Goal: Transaction & Acquisition: Subscribe to service/newsletter

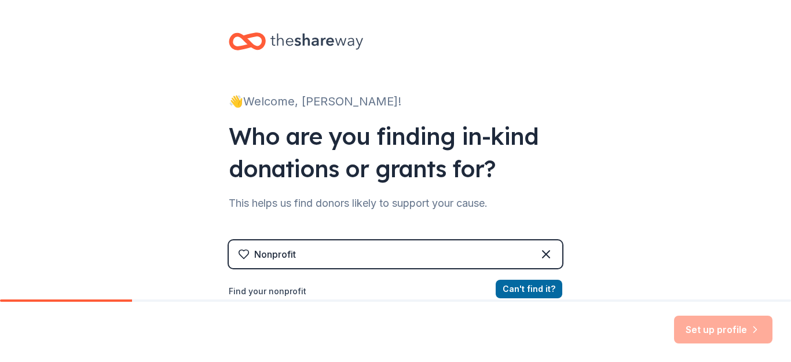
click at [294, 258] on div "Nonprofit" at bounding box center [395, 254] width 333 height 28
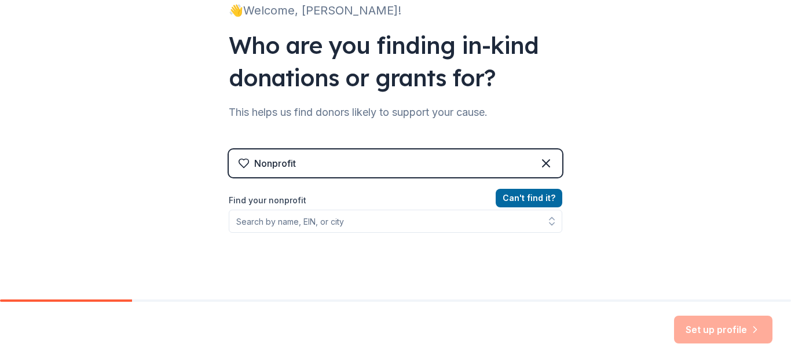
scroll to position [116, 0]
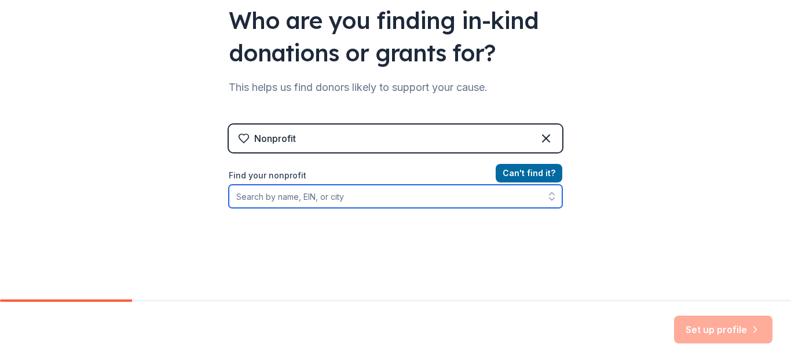
click at [303, 197] on input "Find your nonprofit" at bounding box center [395, 196] width 333 height 23
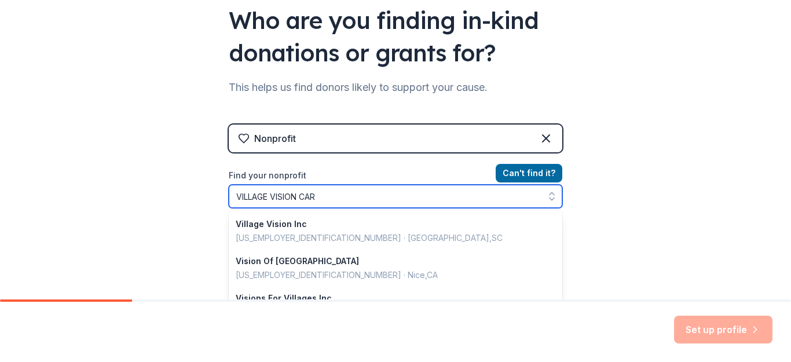
type input "VILLAGE VISION CARE"
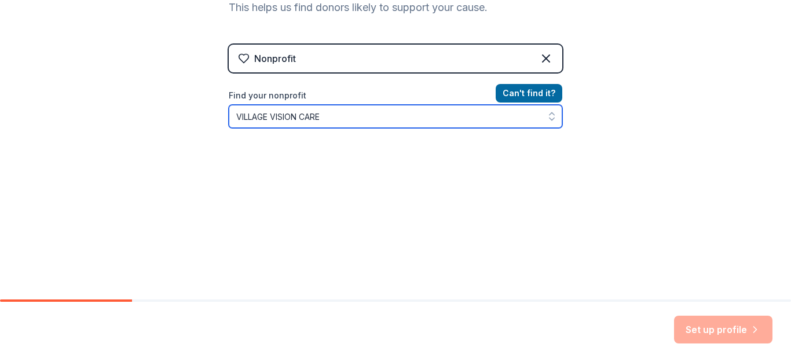
scroll to position [0, 0]
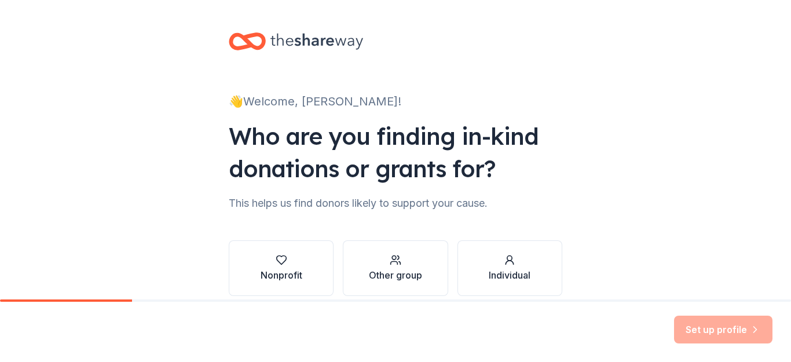
click at [722, 335] on div "Set up profile" at bounding box center [723, 330] width 98 height 28
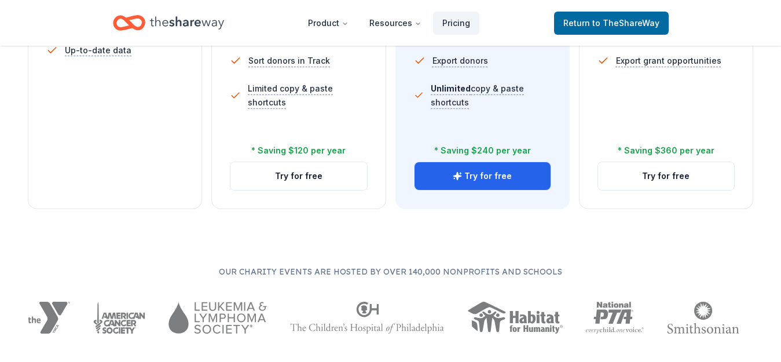
scroll to position [521, 0]
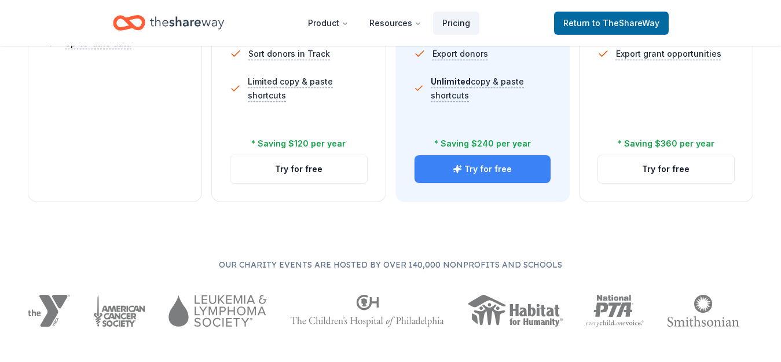
click at [486, 168] on button "Try for free" at bounding box center [483, 169] width 136 height 28
click at [485, 169] on button "Try for free" at bounding box center [483, 169] width 136 height 28
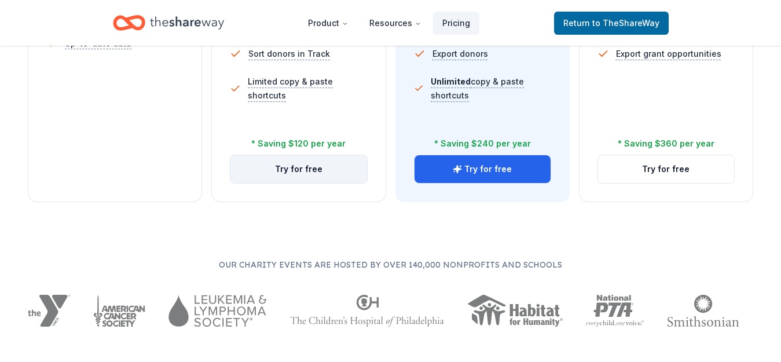
click at [297, 170] on button "Try for free" at bounding box center [298, 169] width 136 height 28
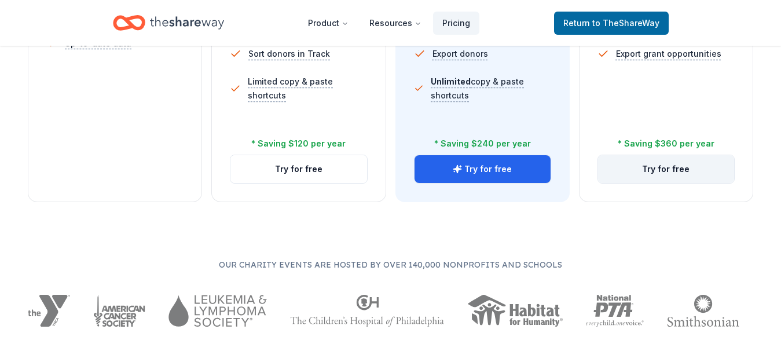
click at [662, 162] on button "Try for free" at bounding box center [666, 169] width 136 height 28
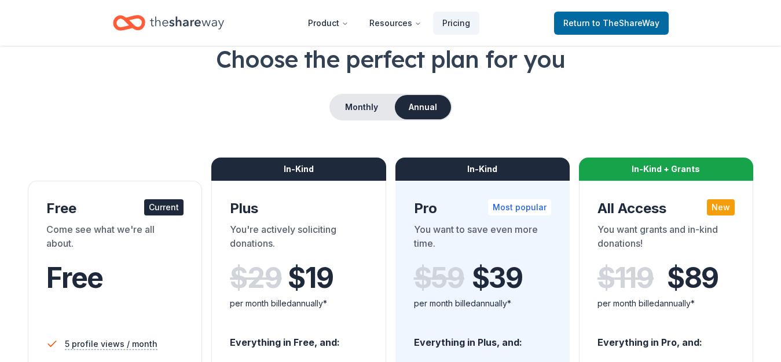
scroll to position [0, 0]
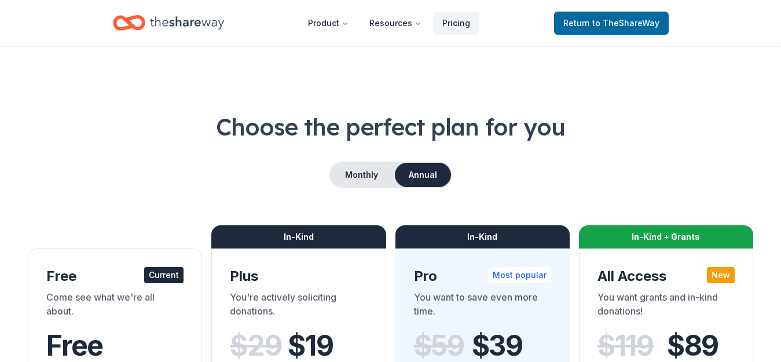
click at [419, 182] on button "Annual" at bounding box center [423, 175] width 56 height 24
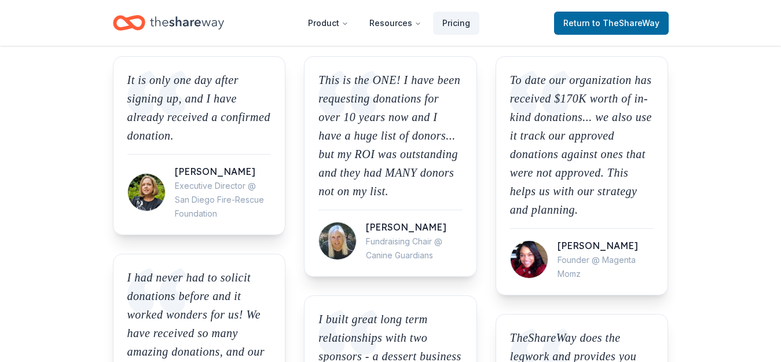
scroll to position [984, 0]
